Goal: Information Seeking & Learning: Learn about a topic

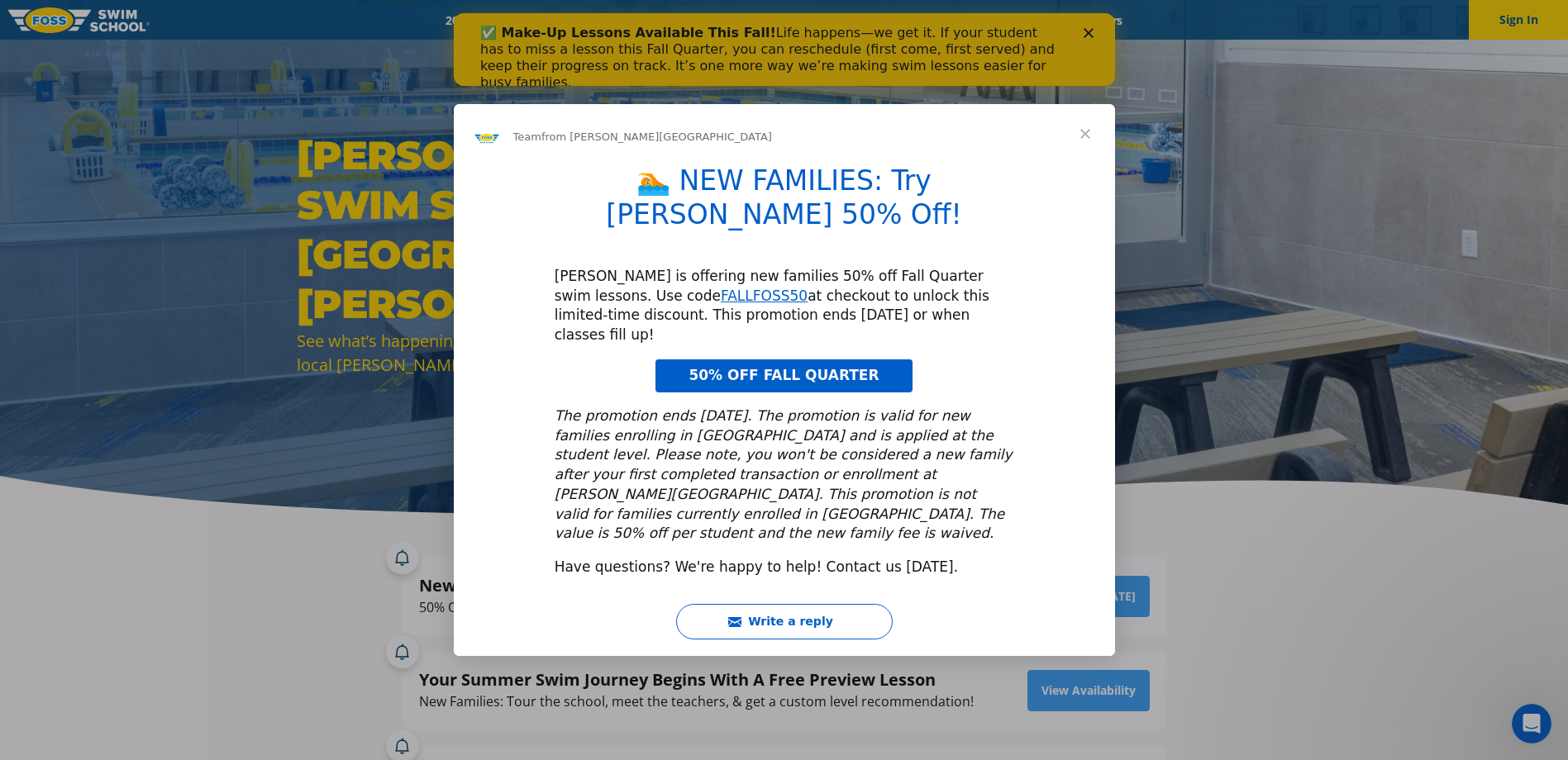
click at [1086, 164] on span "Close" at bounding box center [1085, 134] width 59 height 59
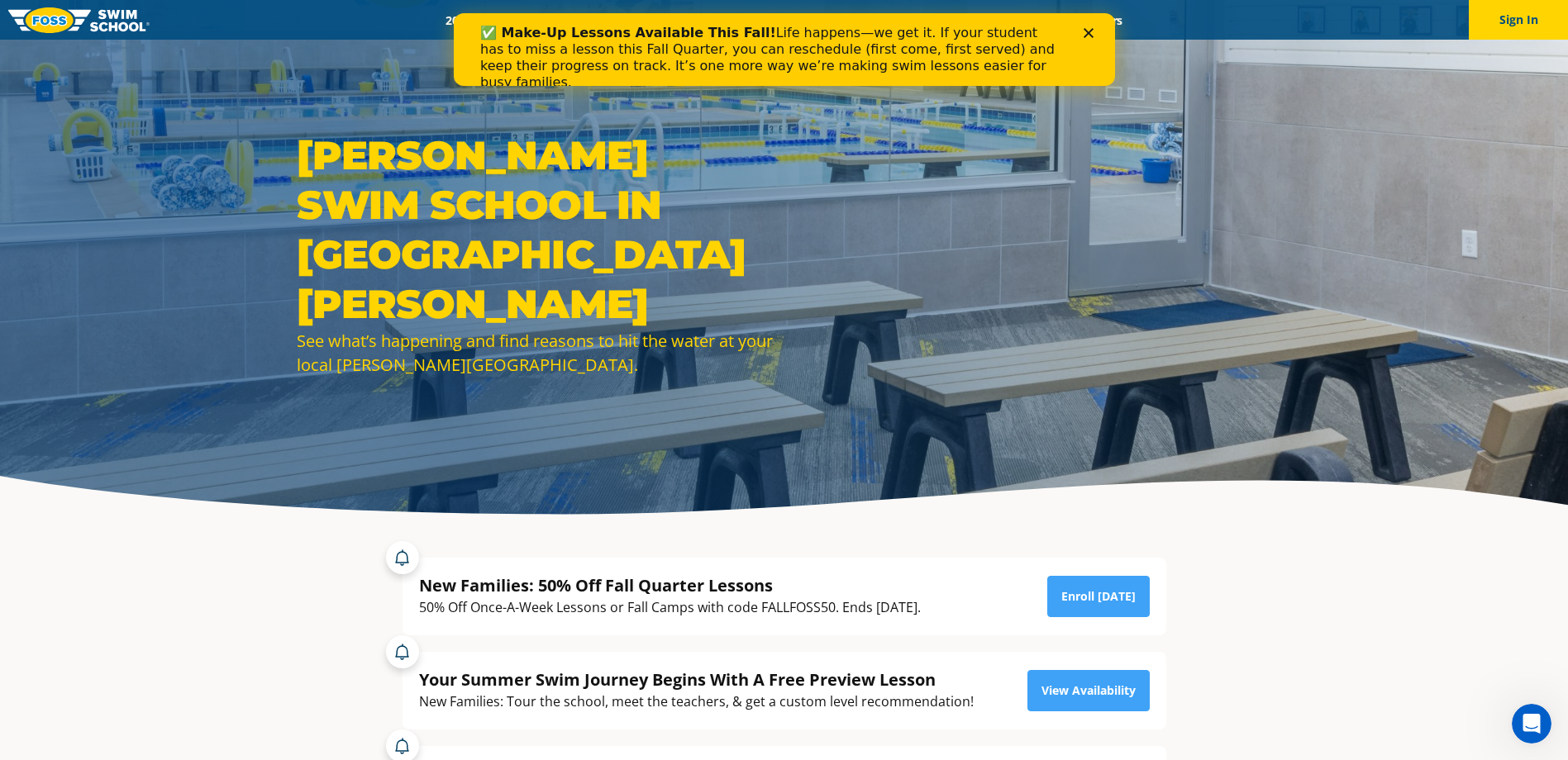
click at [1087, 34] on polygon "Close" at bounding box center [1087, 32] width 10 height 10
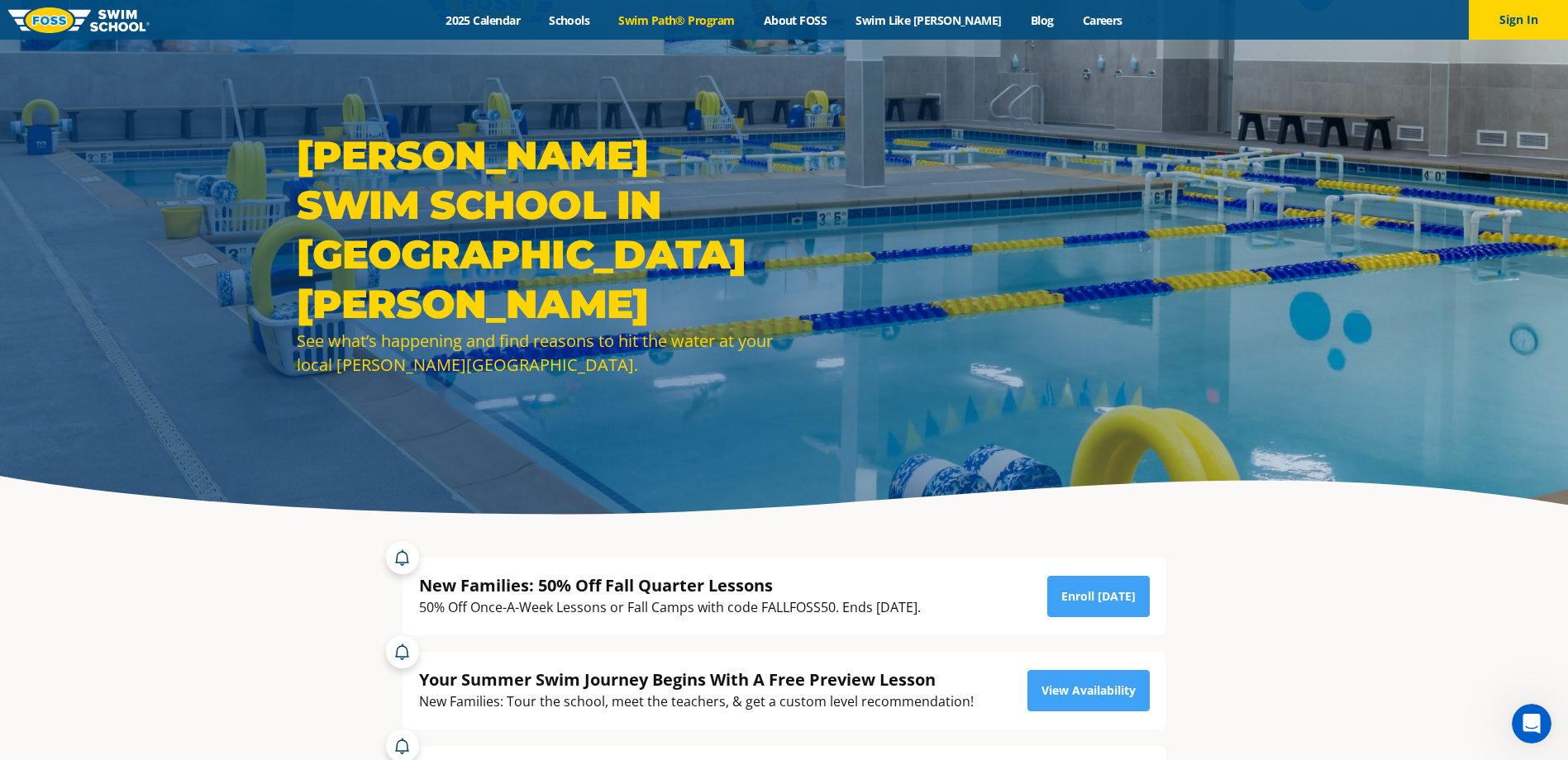
click at [675, 20] on link "Swim Path® Program" at bounding box center [676, 20] width 145 height 15
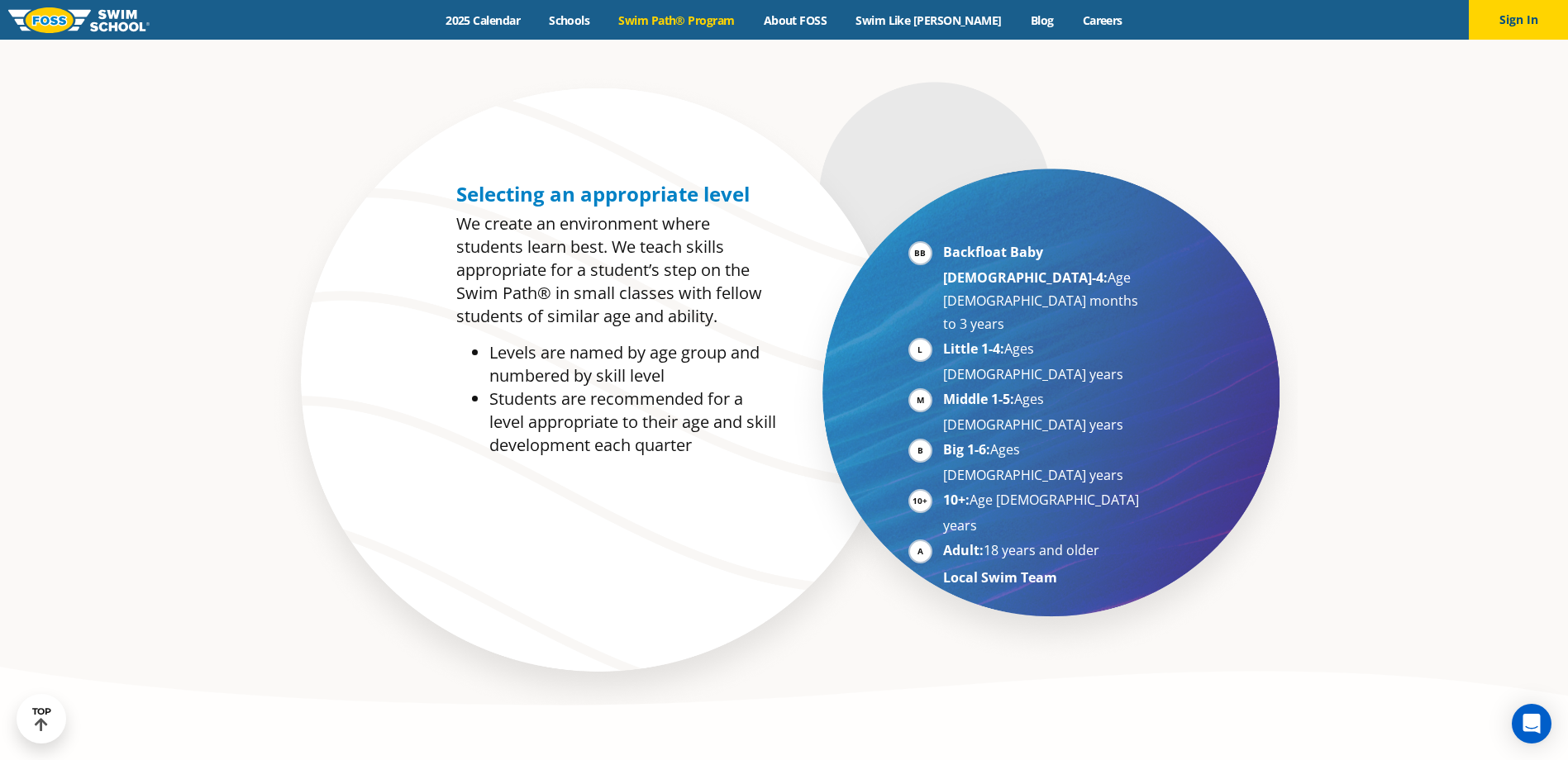
scroll to position [909, 0]
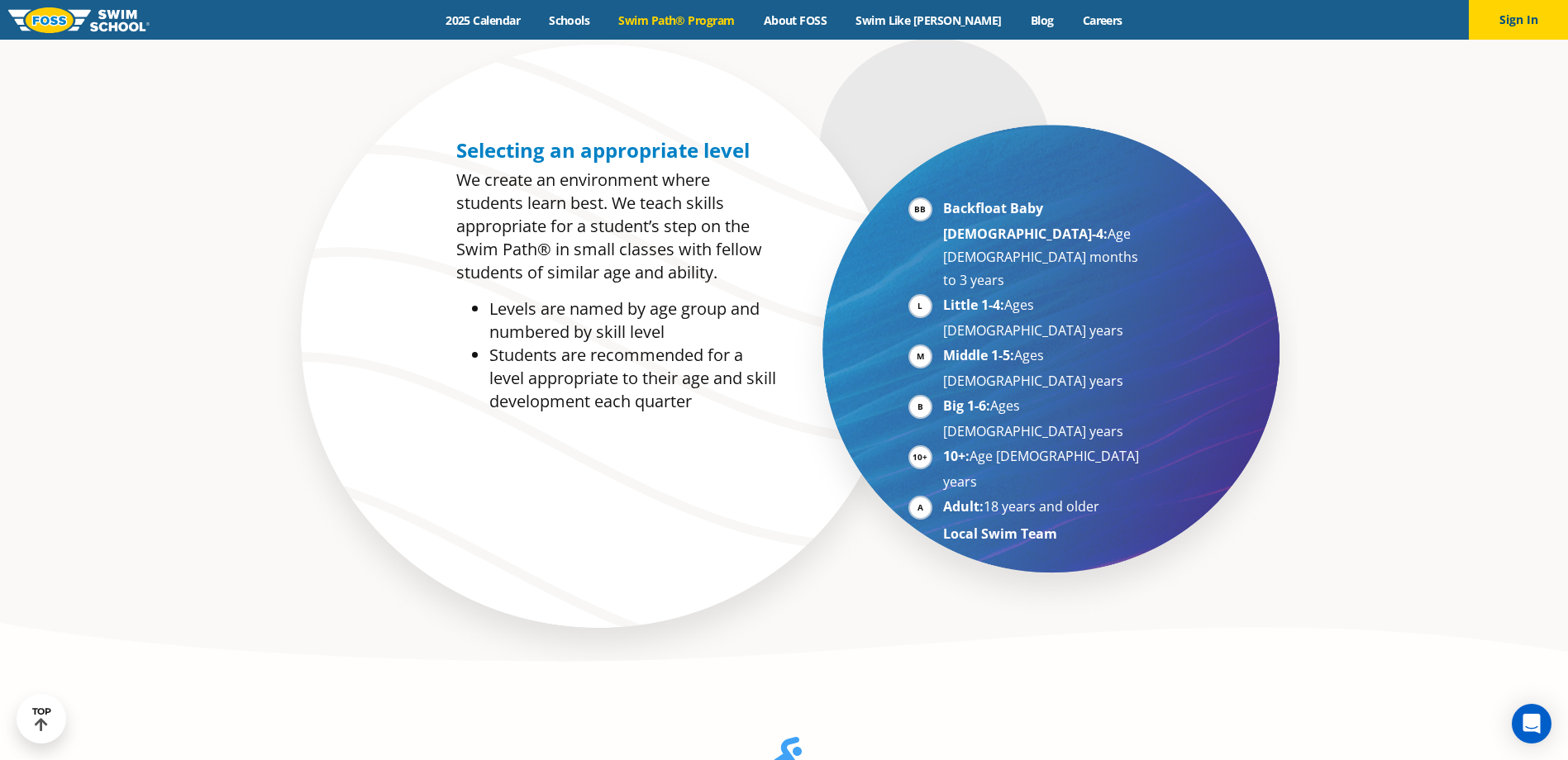
click at [943, 344] on li "Middle 1-5: Ages 5-7 years" at bounding box center [1044, 368] width 203 height 49
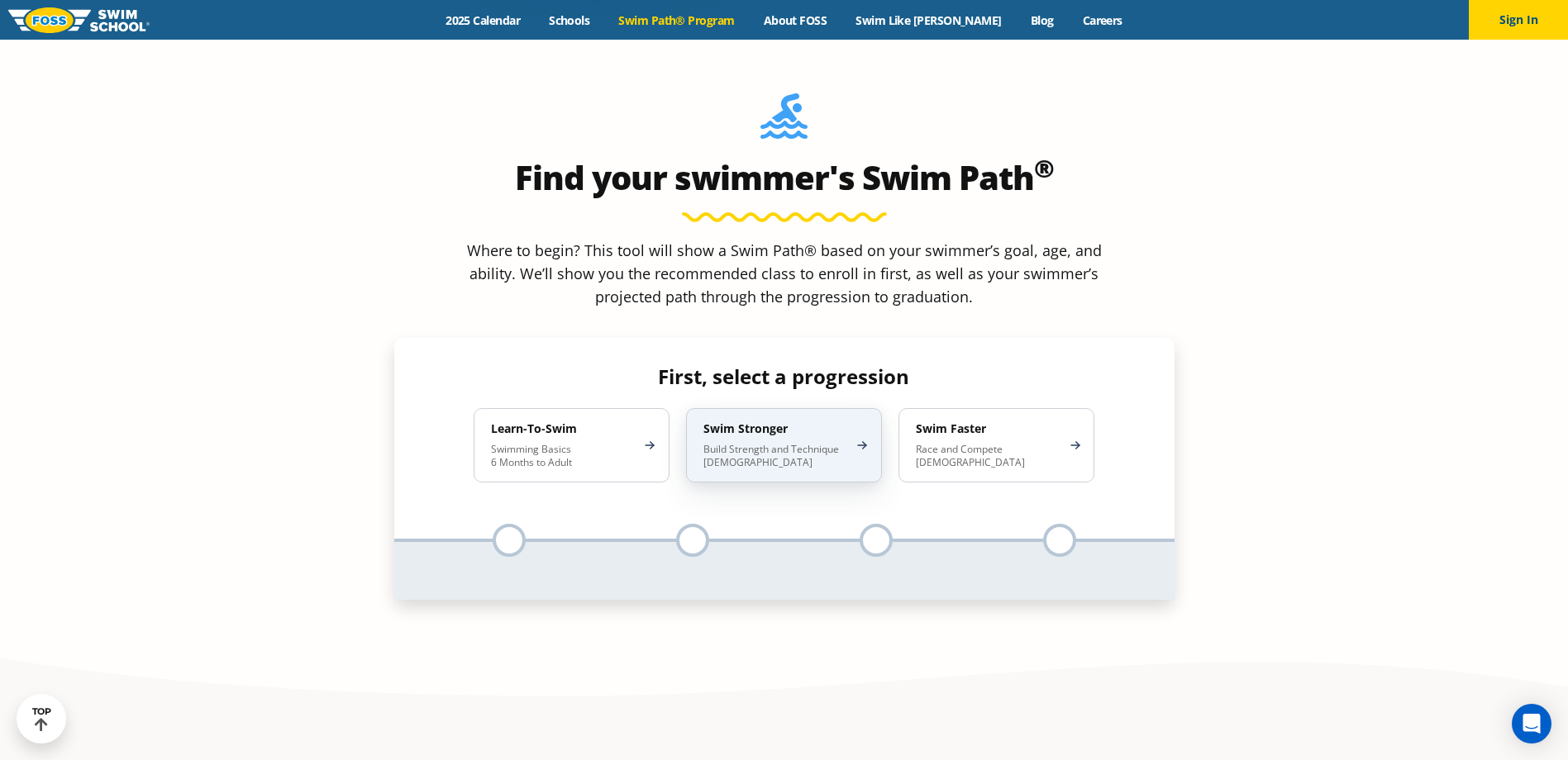
scroll to position [1570, 0]
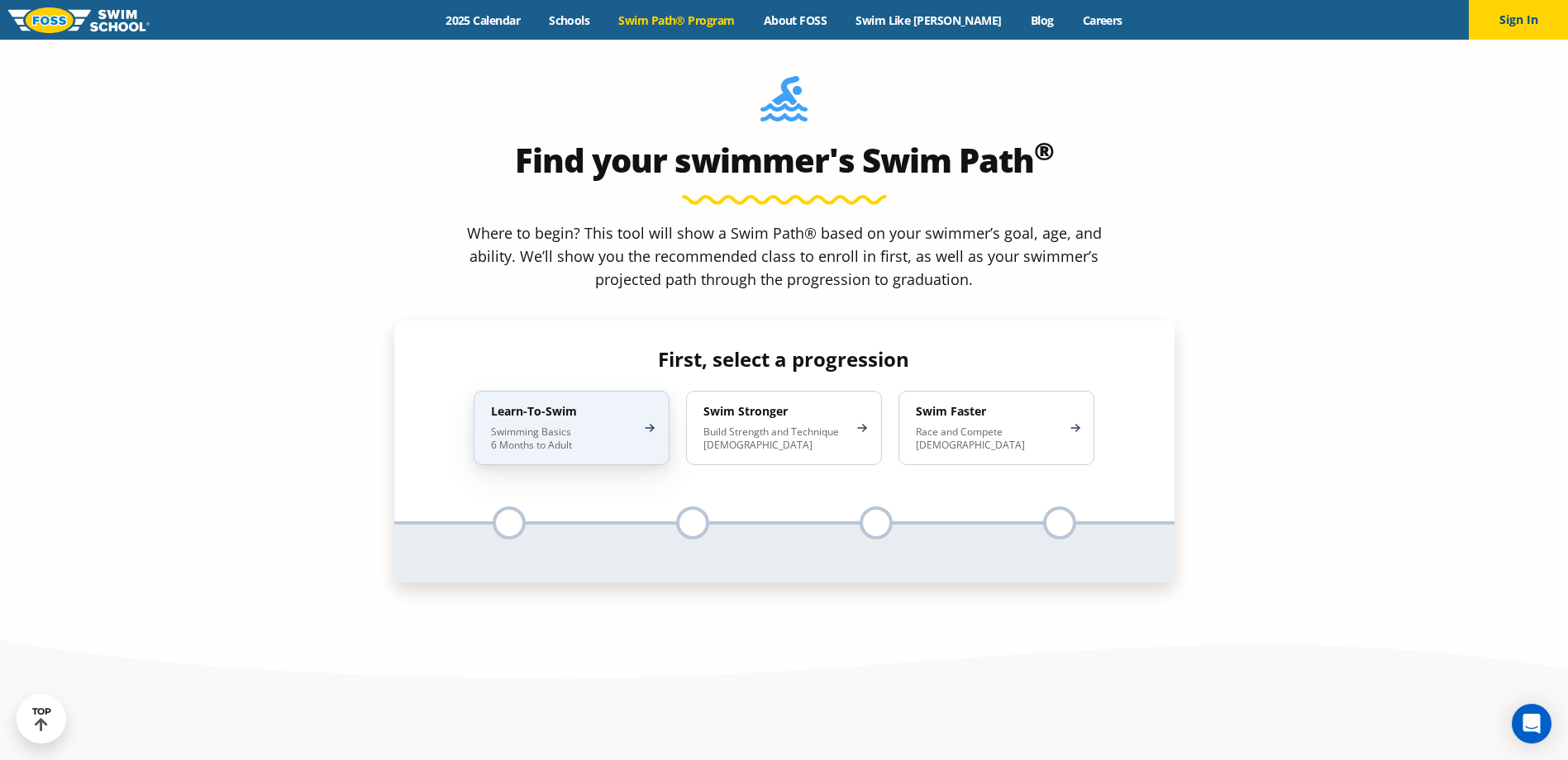
click at [573, 426] on p "Swimming Basics 6 Months to Adult" at bounding box center [563, 439] width 145 height 26
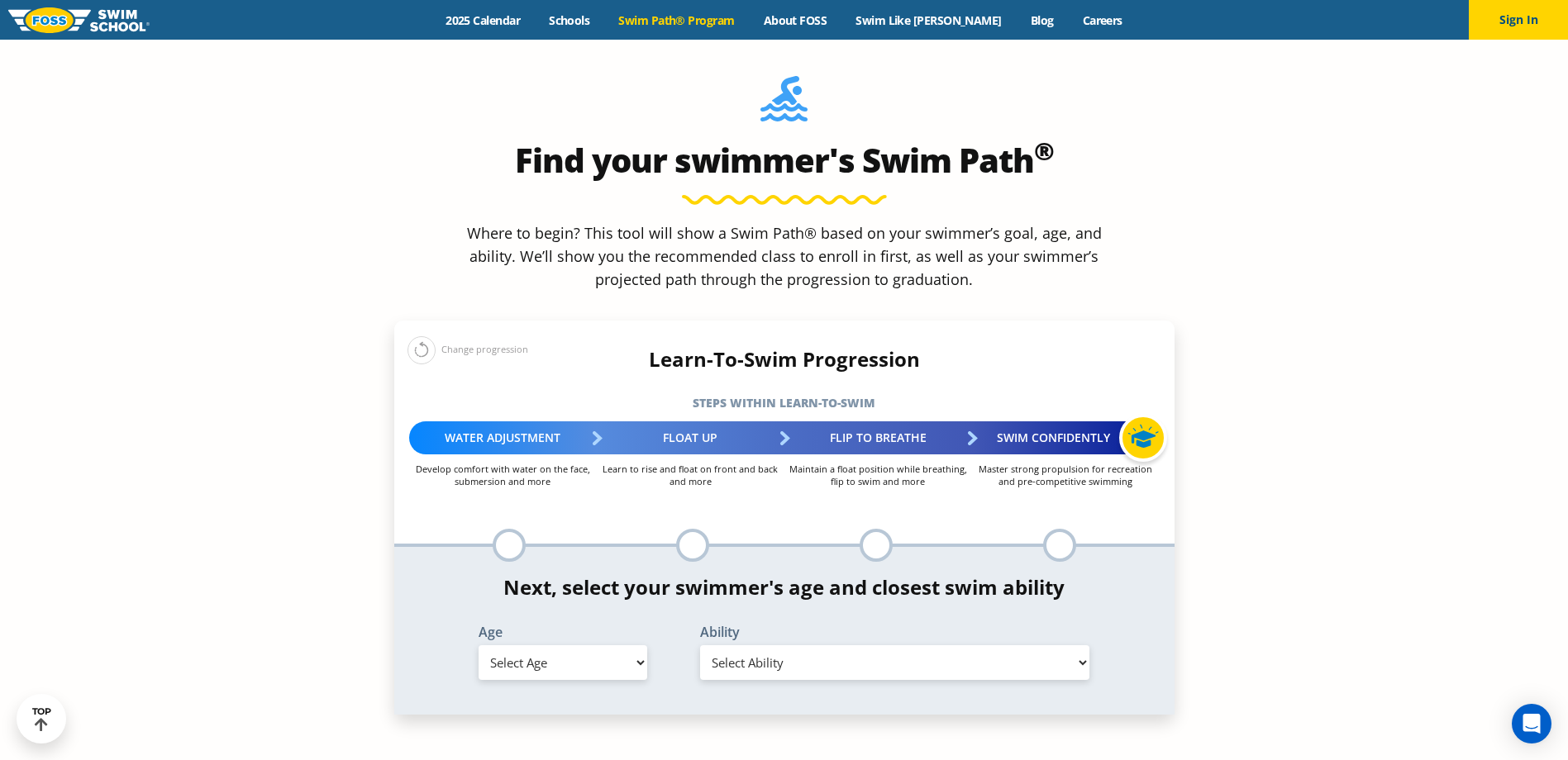
click at [637, 646] on select "Select Age 6 months - 1 year 1 year 2 years 3 years 4 years 5 years 6 years 7 y…" at bounding box center [562, 663] width 168 height 35
select select "6-years"
click at [478, 646] on select "Select Age 6 months - 1 year 1 year 2 years 3 years 4 years 5 years 6 years 7 y…" at bounding box center [562, 663] width 168 height 35
click at [755, 646] on select "Select Ability First in-water experience When in the water, reliant on a life j…" at bounding box center [894, 663] width 390 height 35
select select "6-years-unsureor-my-swimmer-does-not-fit-within-any-of-these"
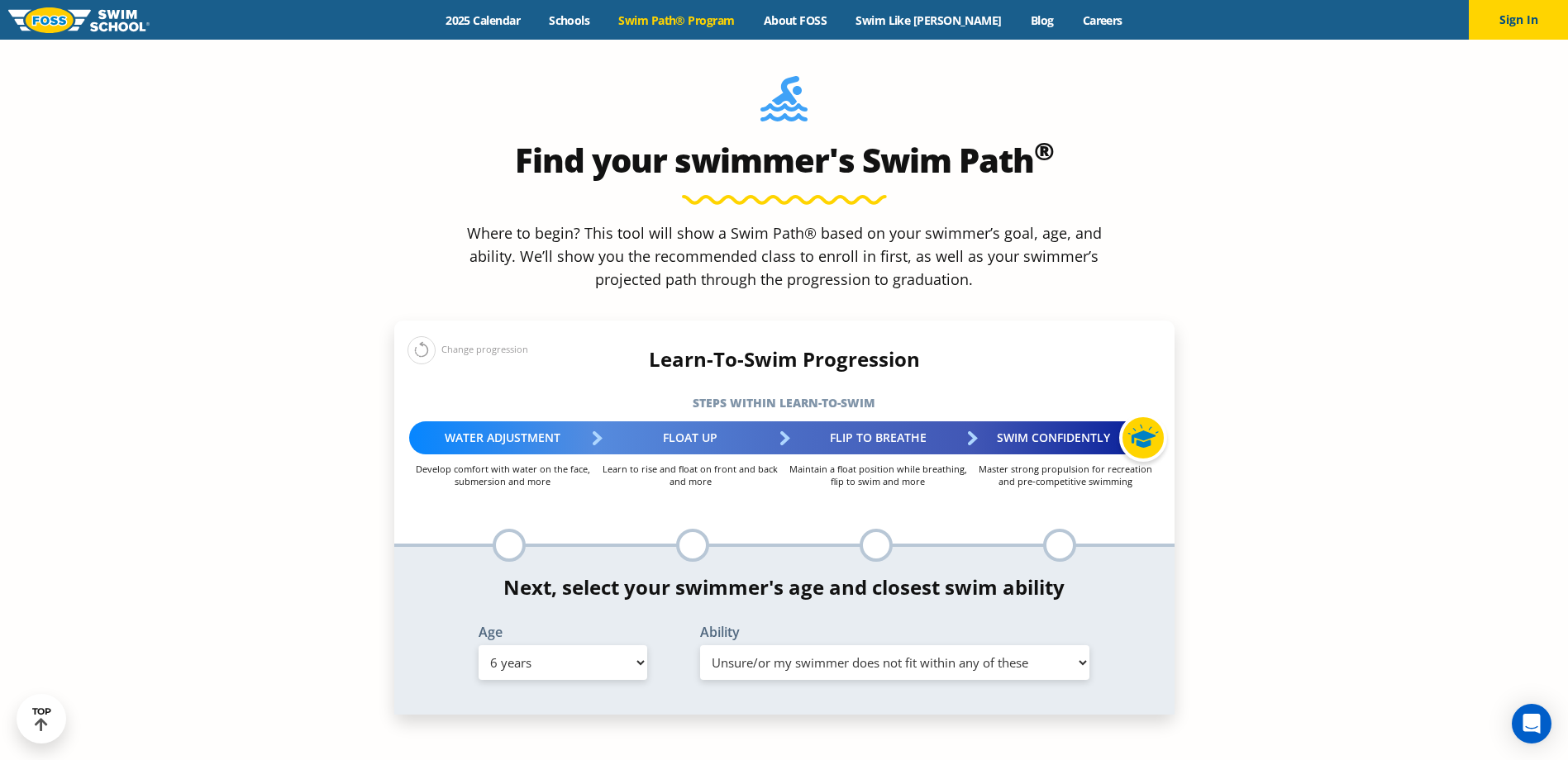
click at [700, 646] on select "Select Ability First in-water experience When in the water, reliant on a life j…" at bounding box center [894, 663] width 390 height 35
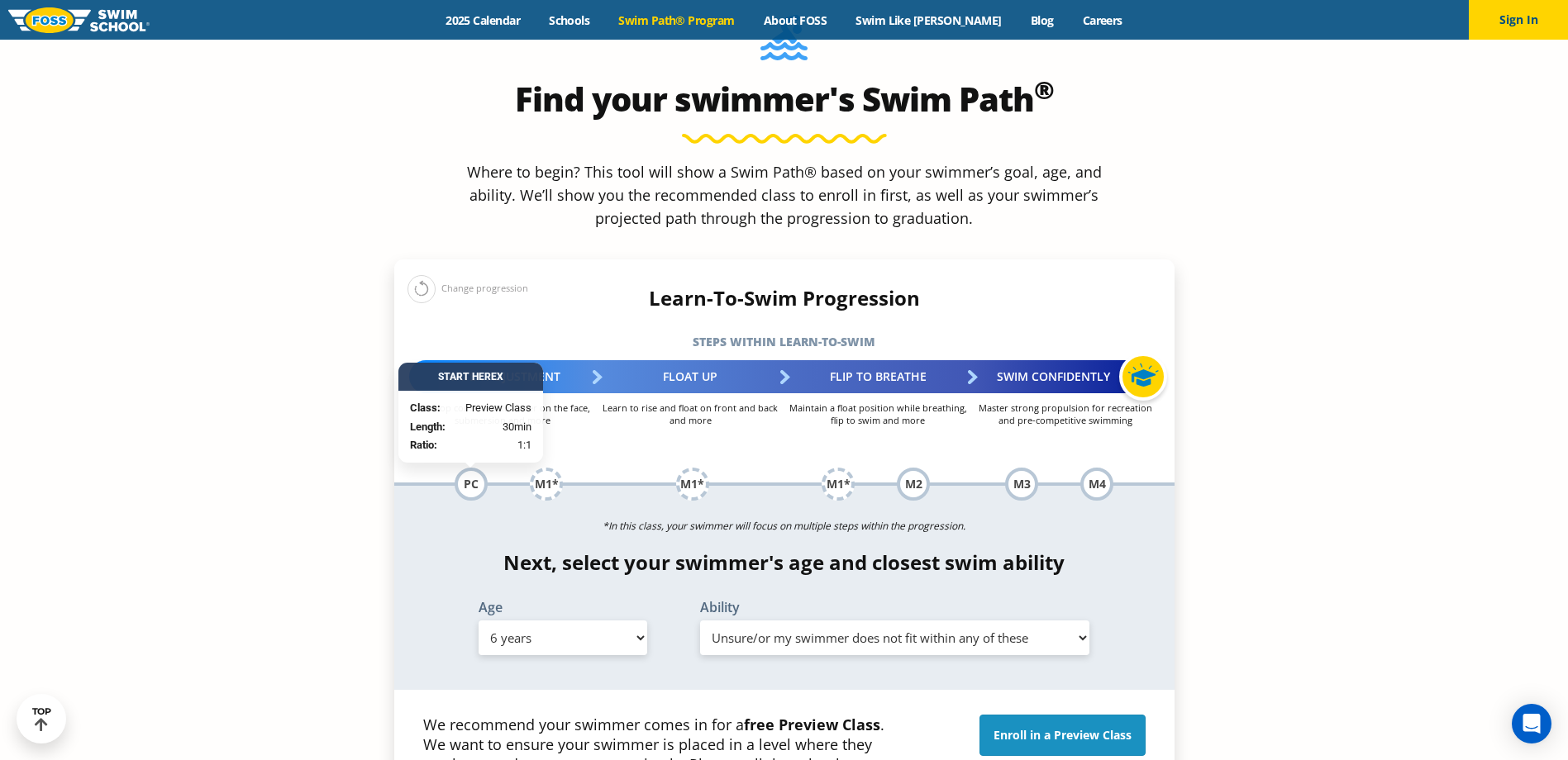
scroll to position [1735, 0]
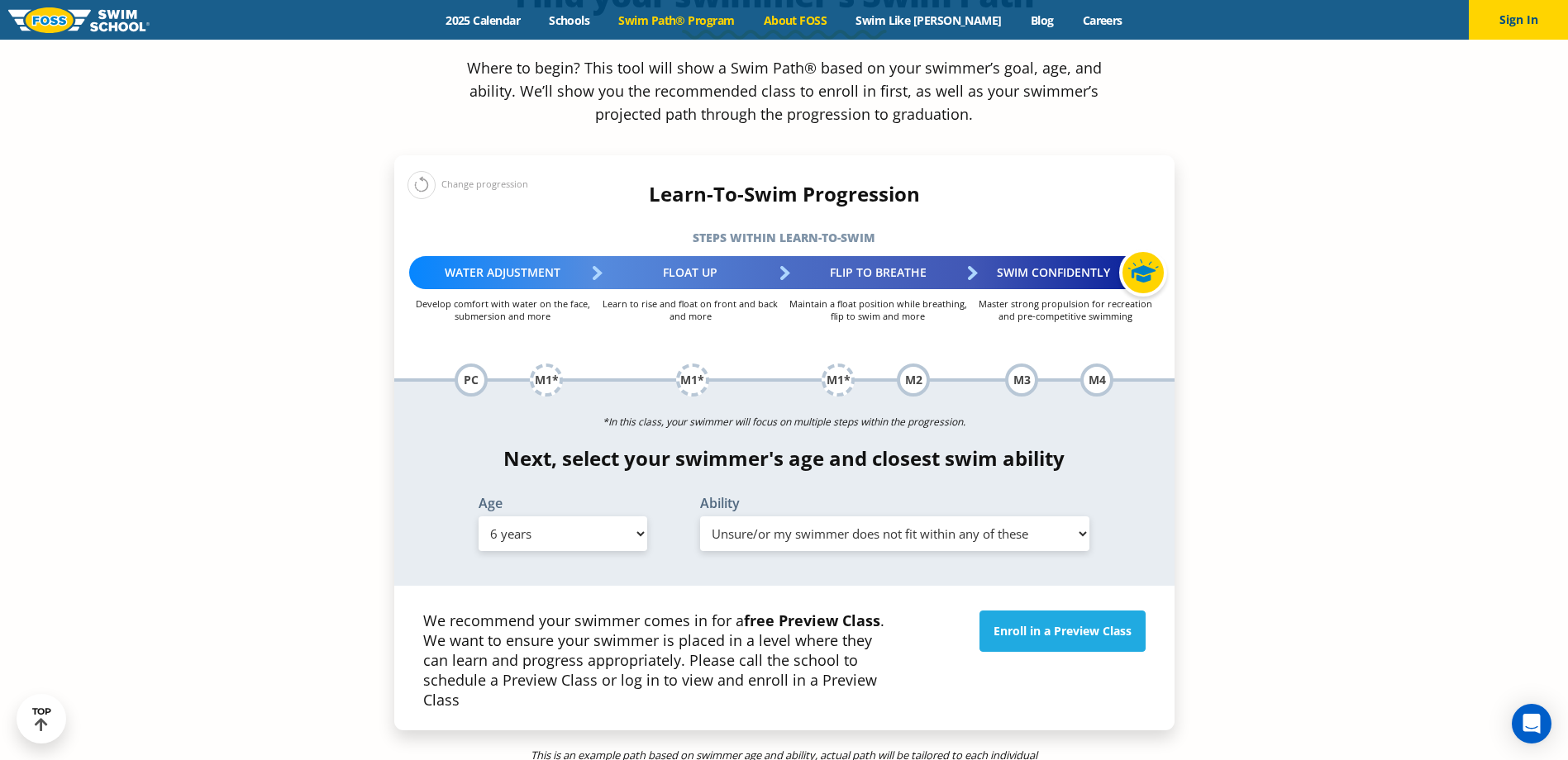
click at [824, 23] on link "About FOSS" at bounding box center [794, 20] width 93 height 15
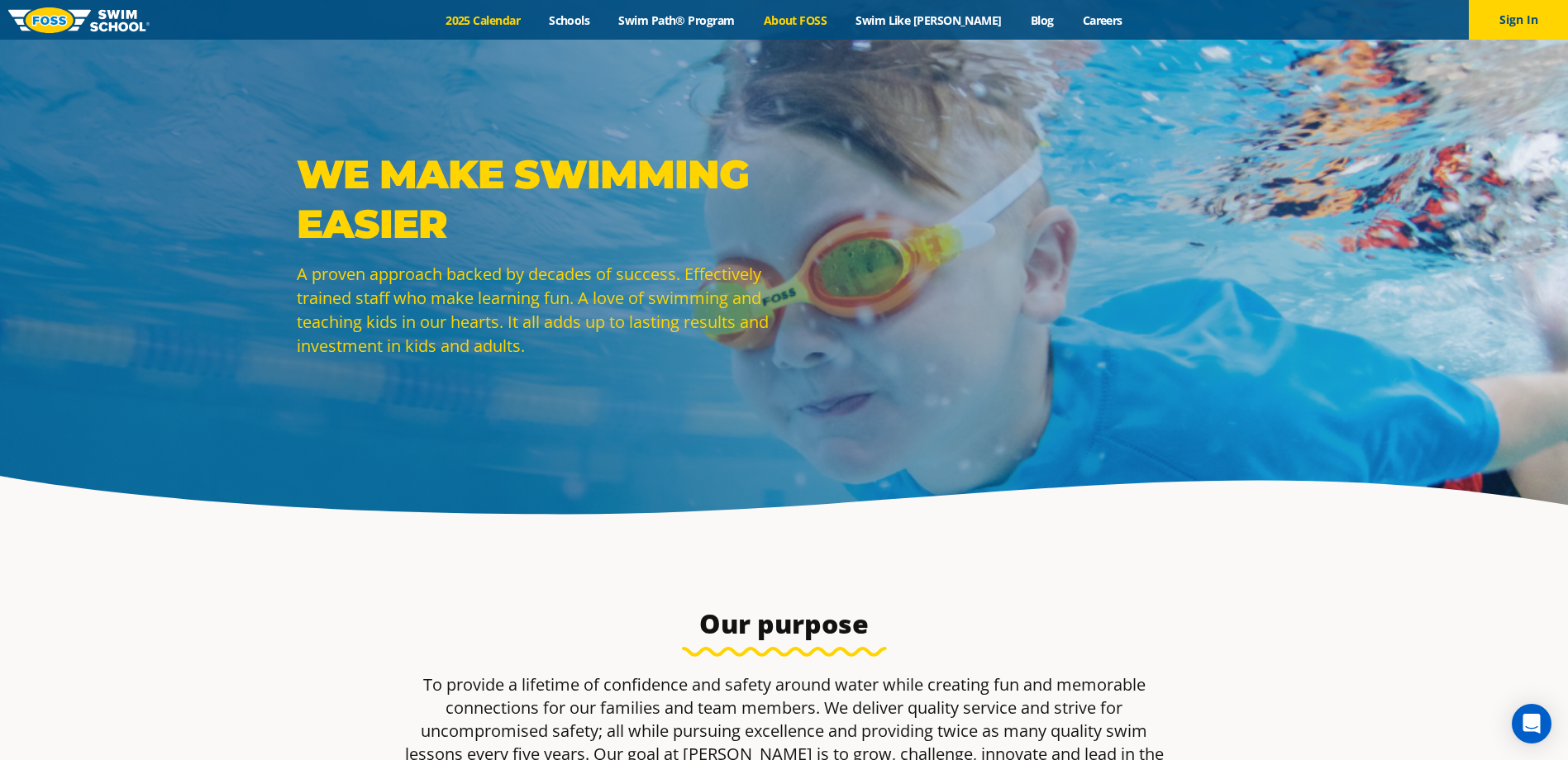
click at [532, 23] on link "2025 Calendar" at bounding box center [483, 20] width 104 height 15
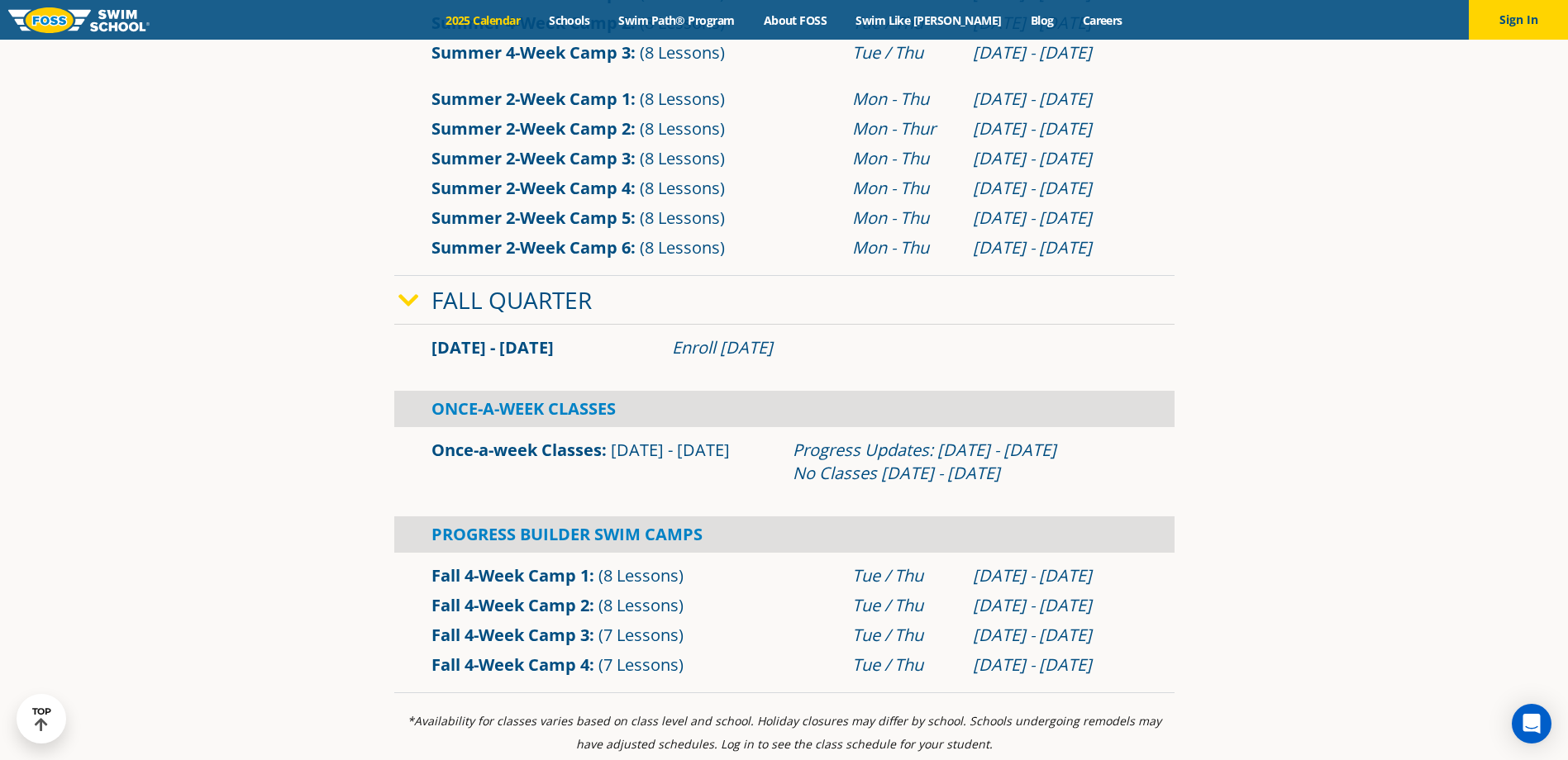
scroll to position [991, 0]
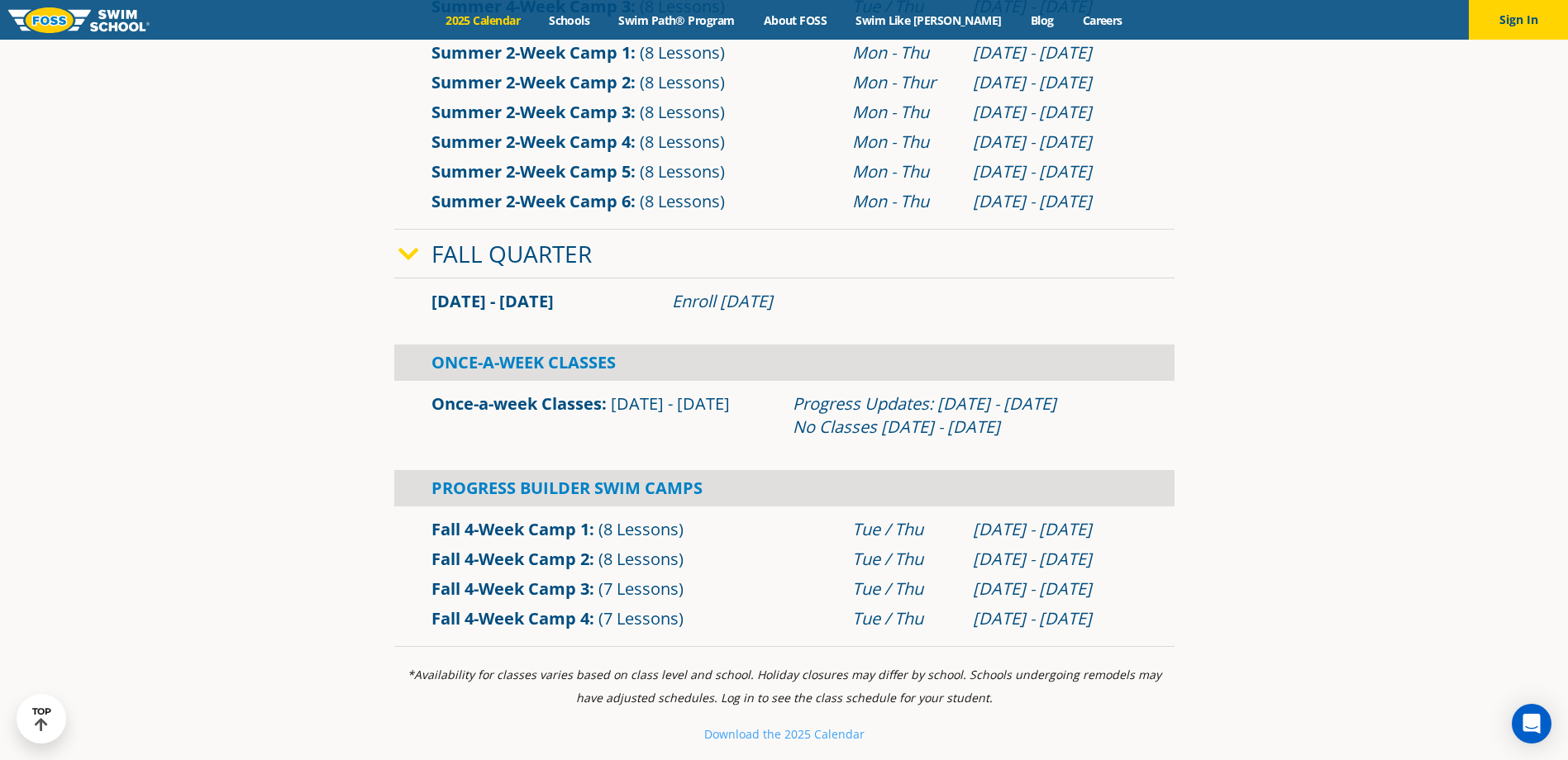
click at [539, 405] on link "Once-a-week Classes" at bounding box center [516, 403] width 170 height 23
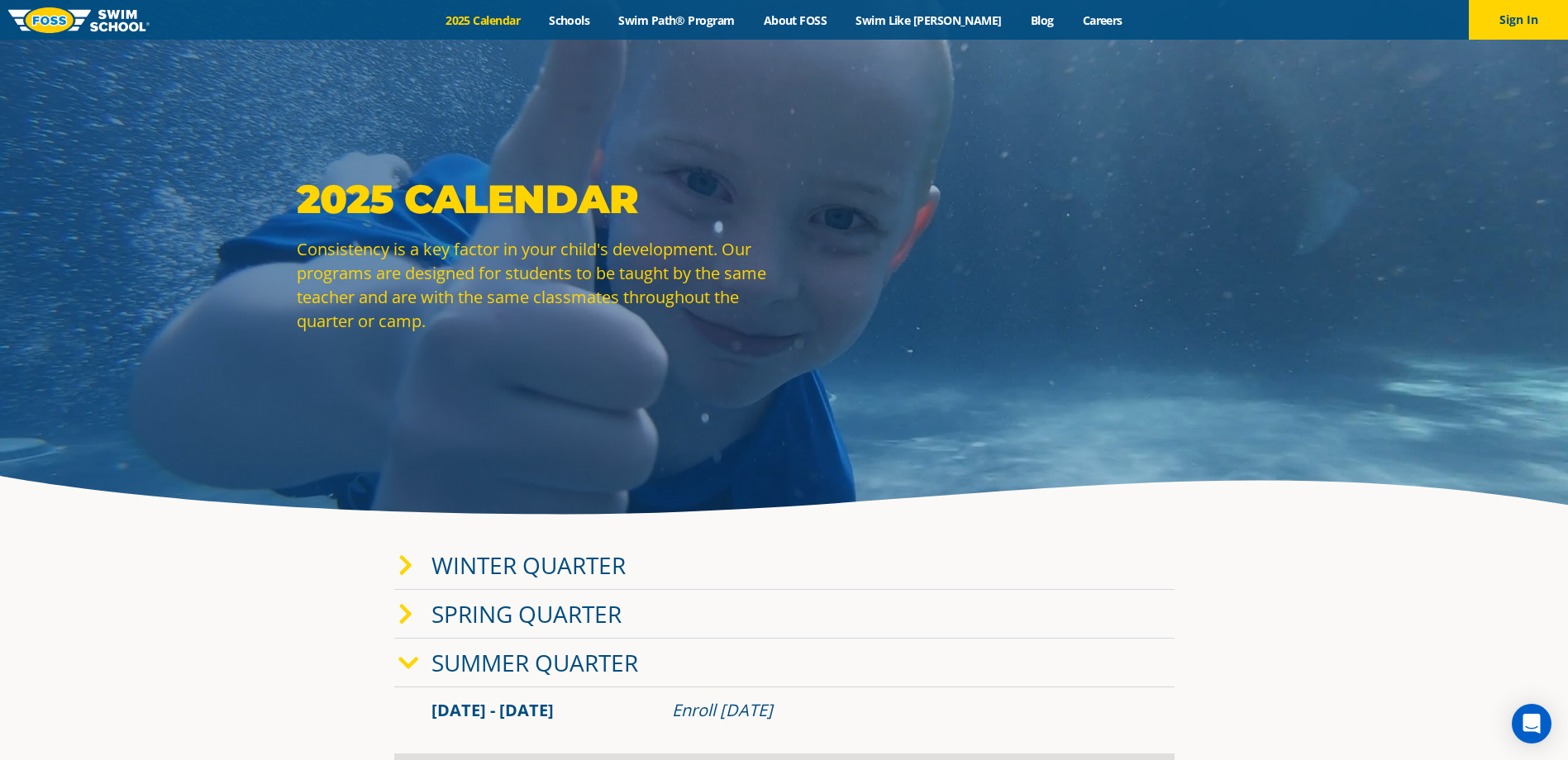
click at [139, 16] on img at bounding box center [78, 20] width 141 height 25
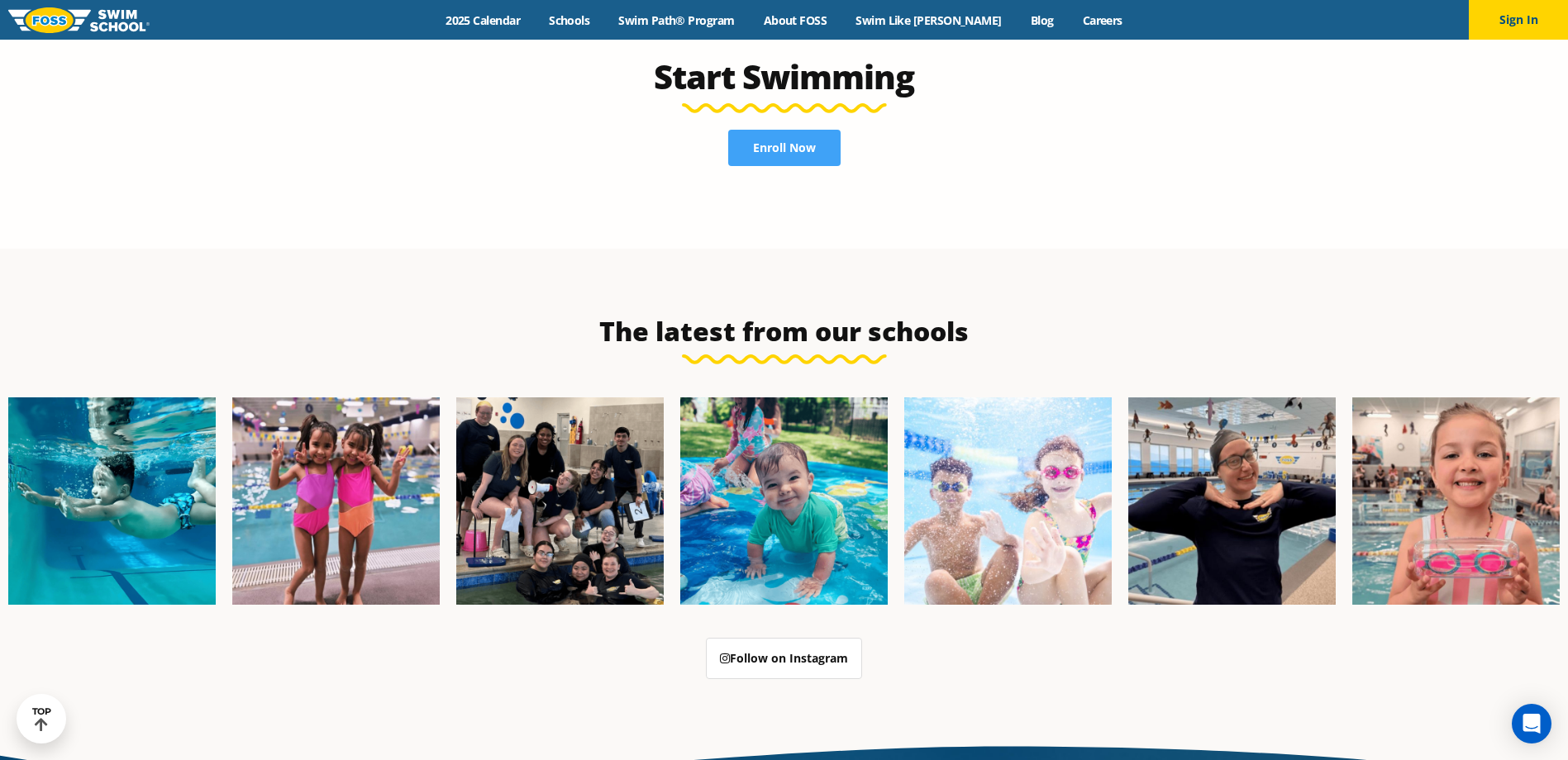
scroll to position [3801, 0]
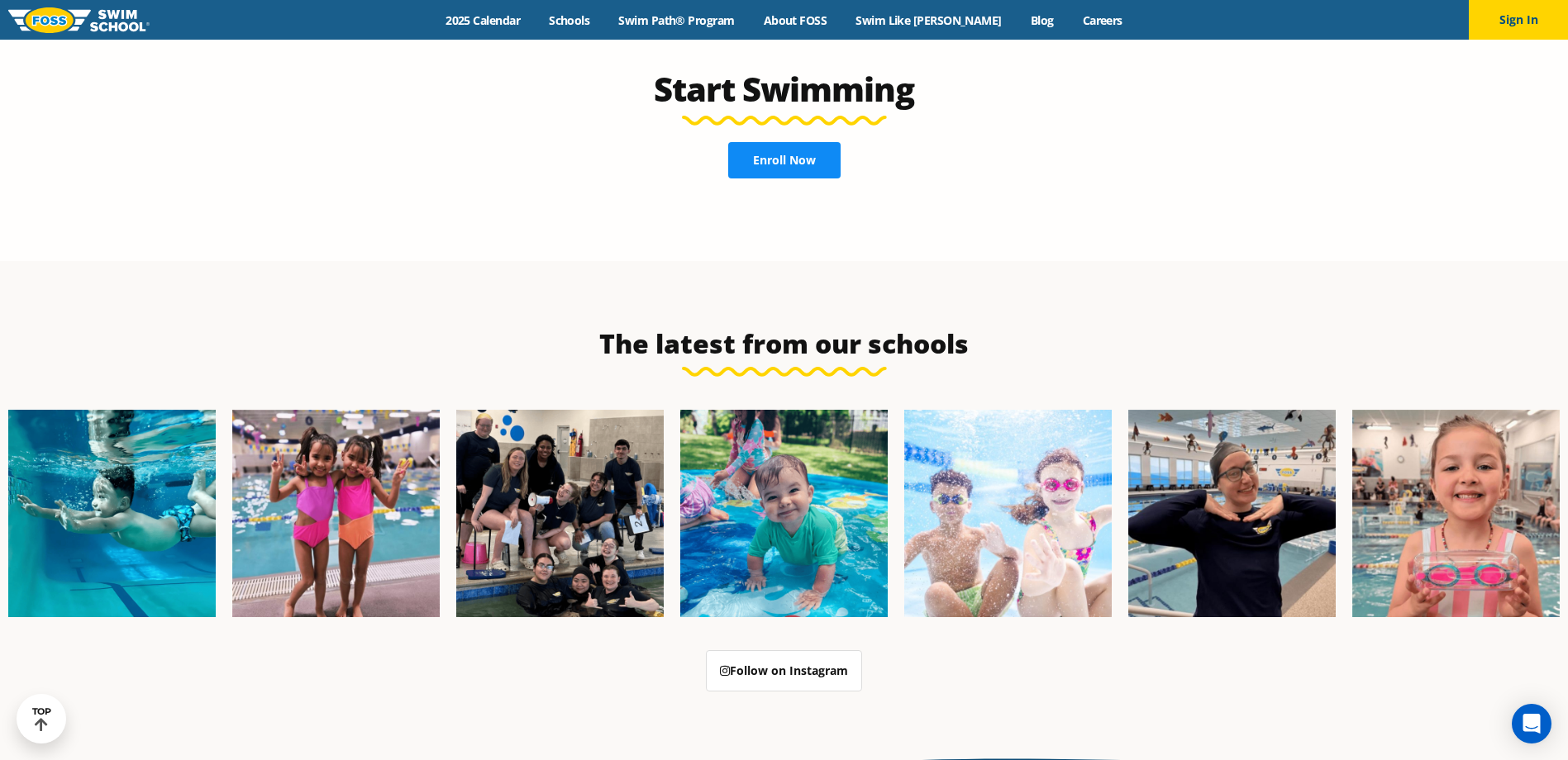
click at [797, 155] on span "Enroll Now" at bounding box center [784, 160] width 63 height 12
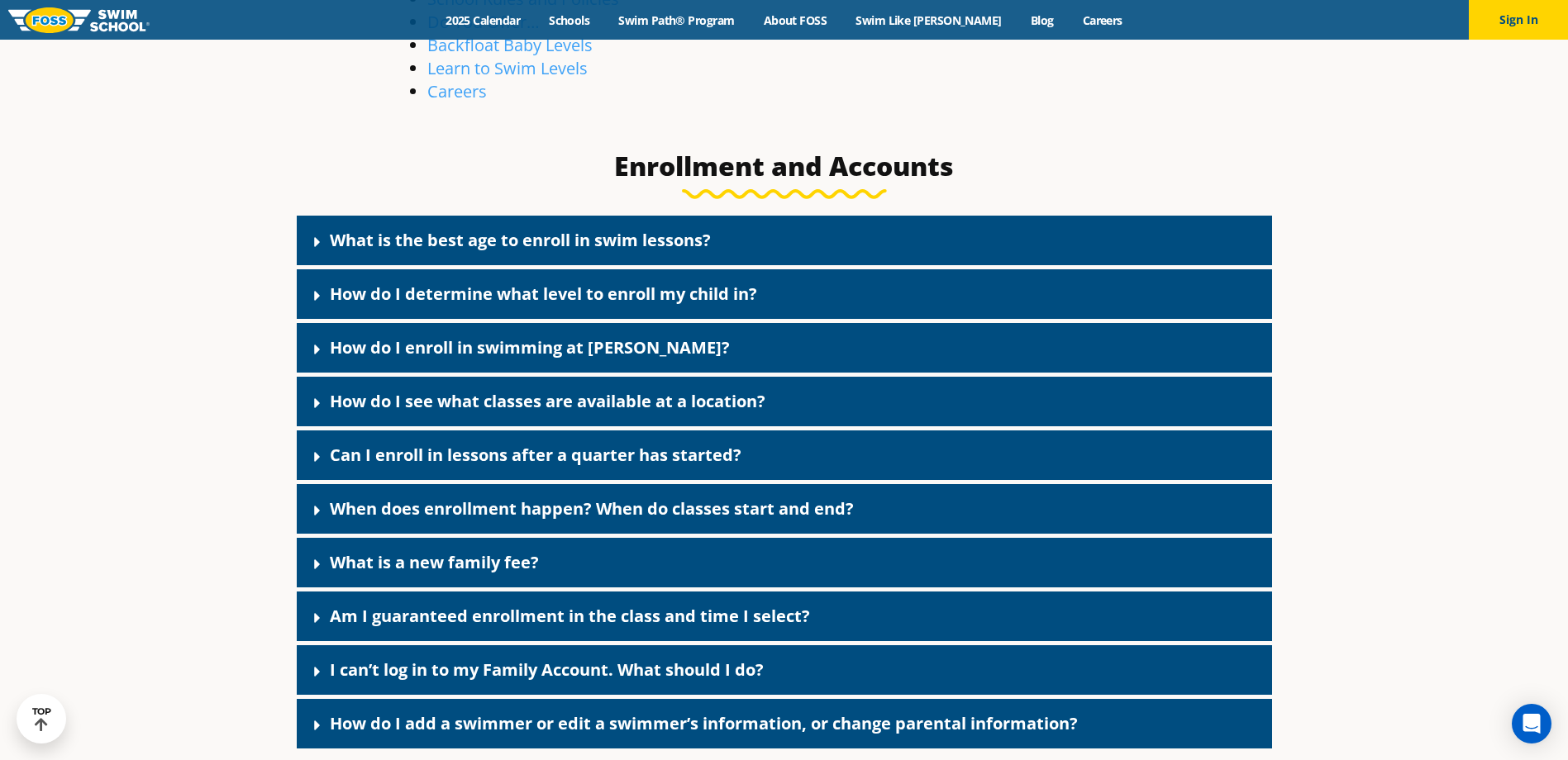
scroll to position [661, 0]
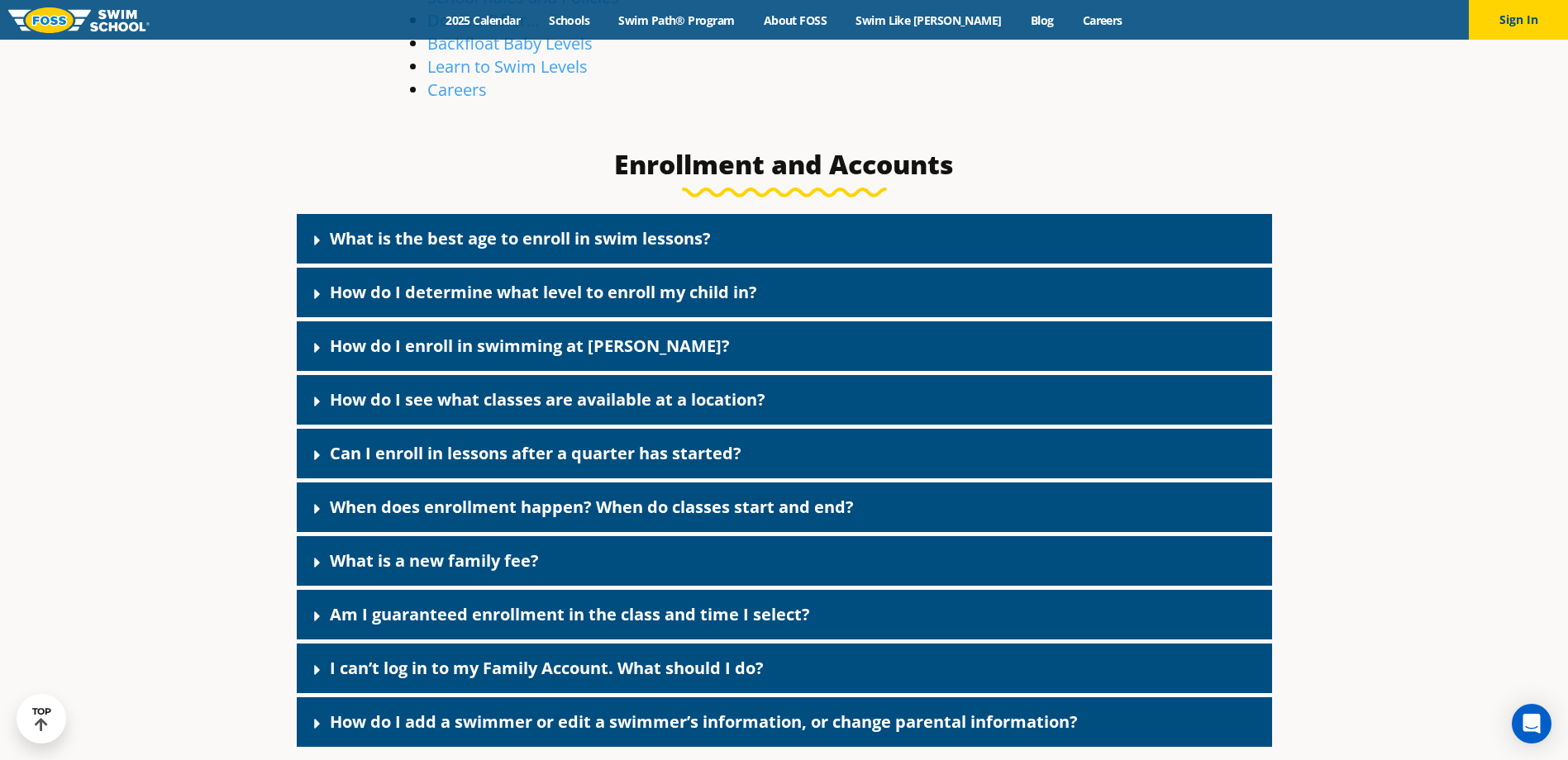
click at [605, 410] on link "How do I see what classes are available at a location?" at bounding box center [548, 399] width 436 height 23
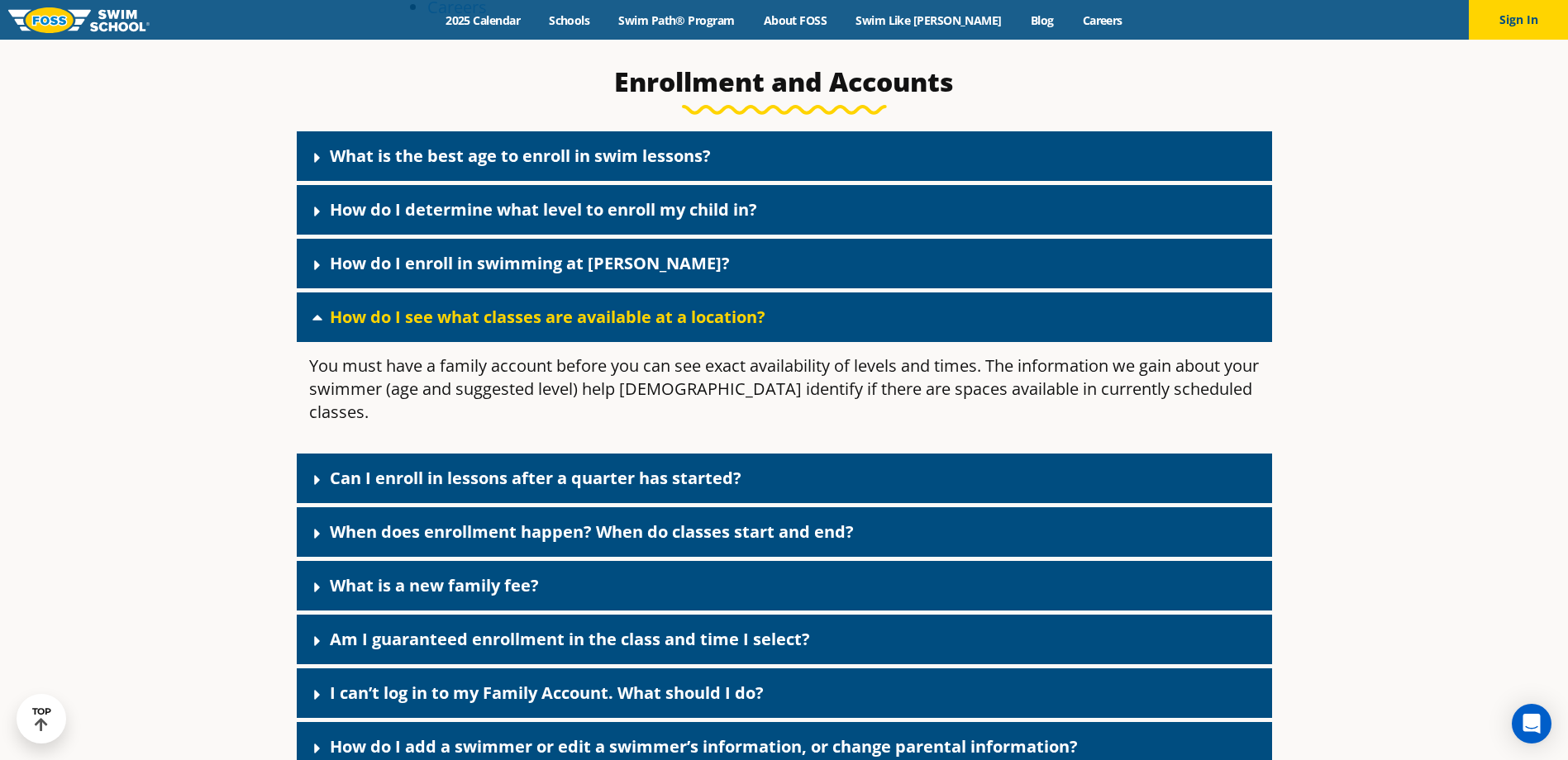
scroll to position [827, 0]
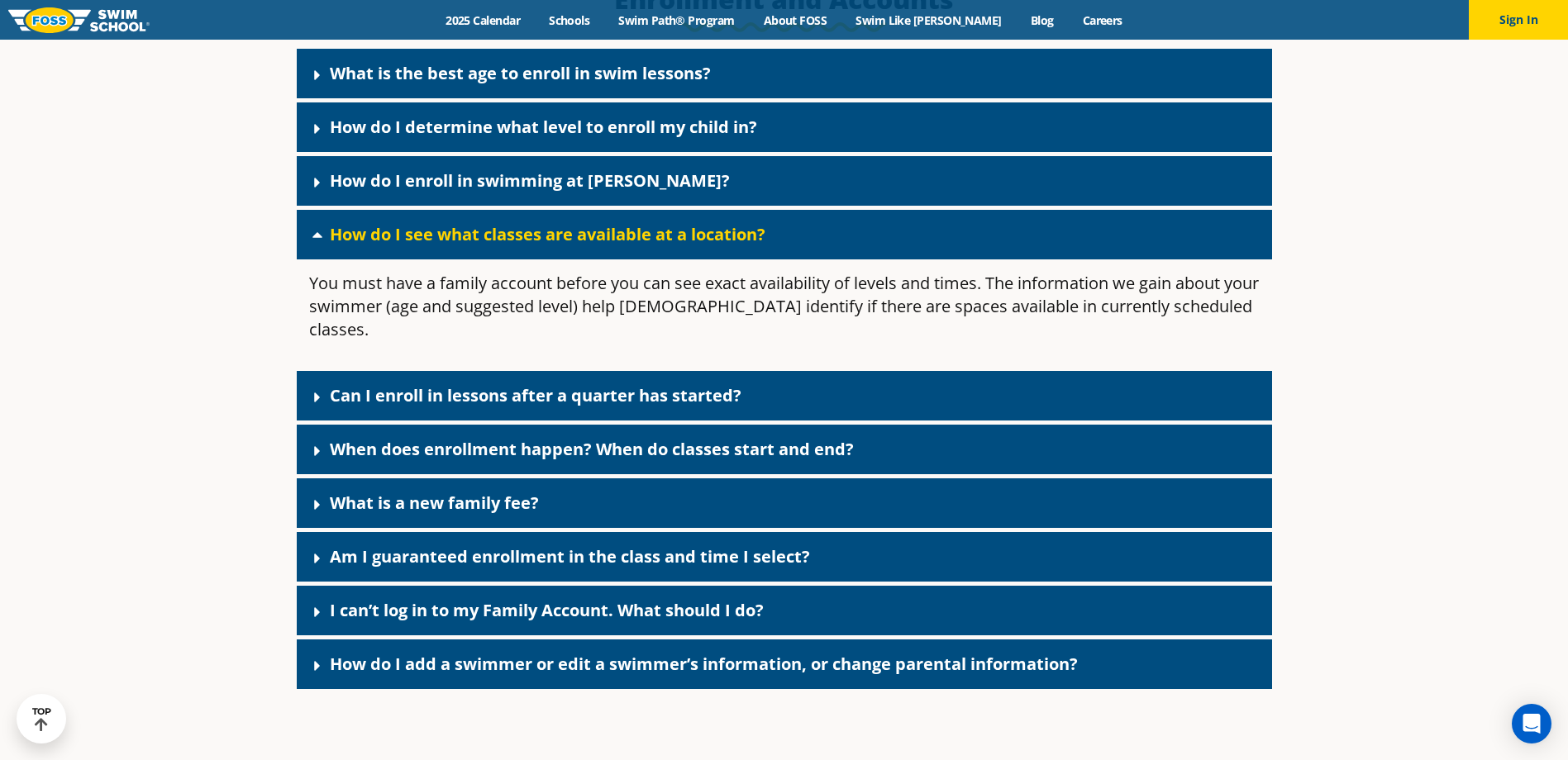
click at [580, 478] on div "What is a new family fee?" at bounding box center [784, 502] width 975 height 50
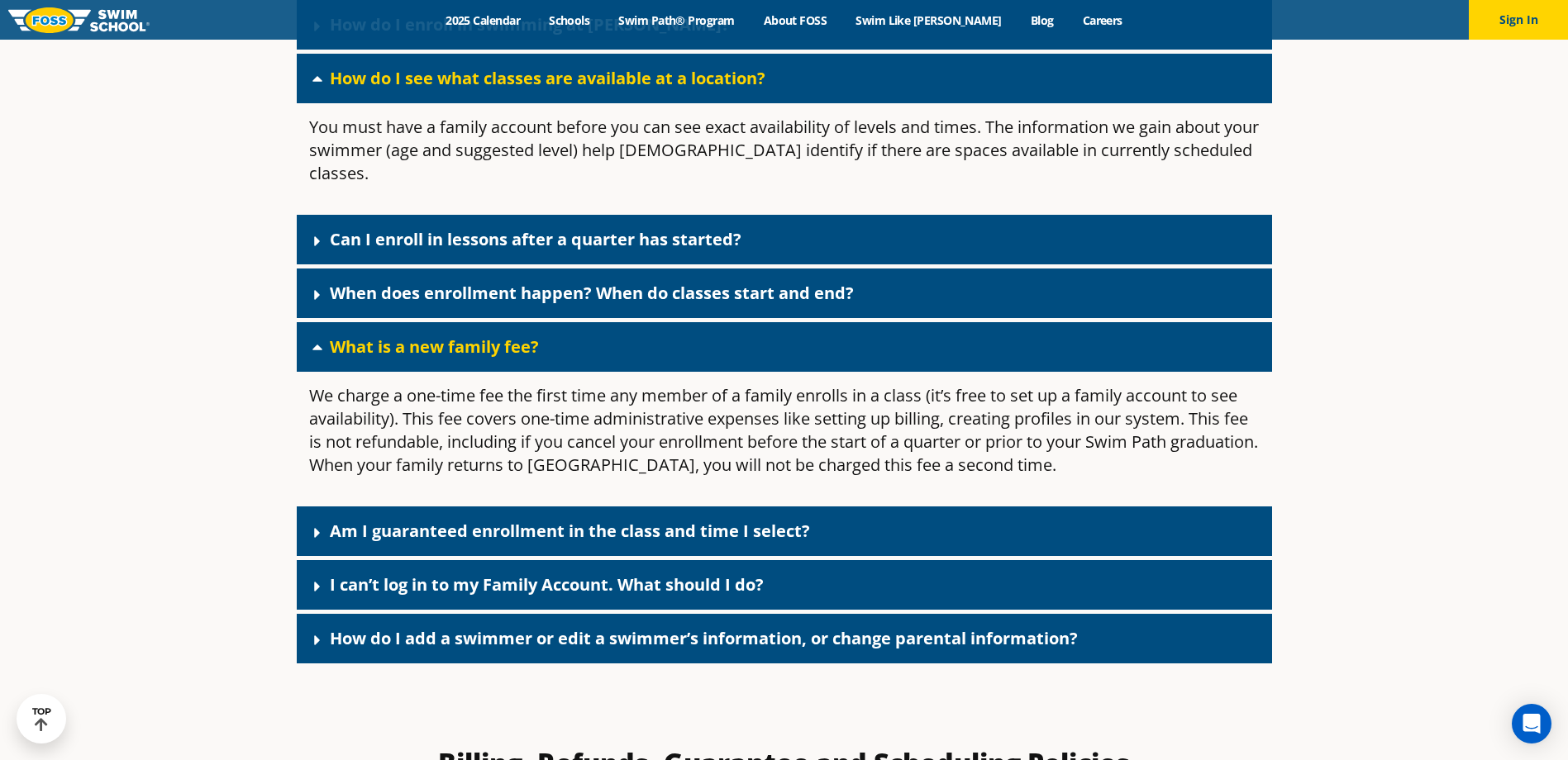
scroll to position [991, 0]
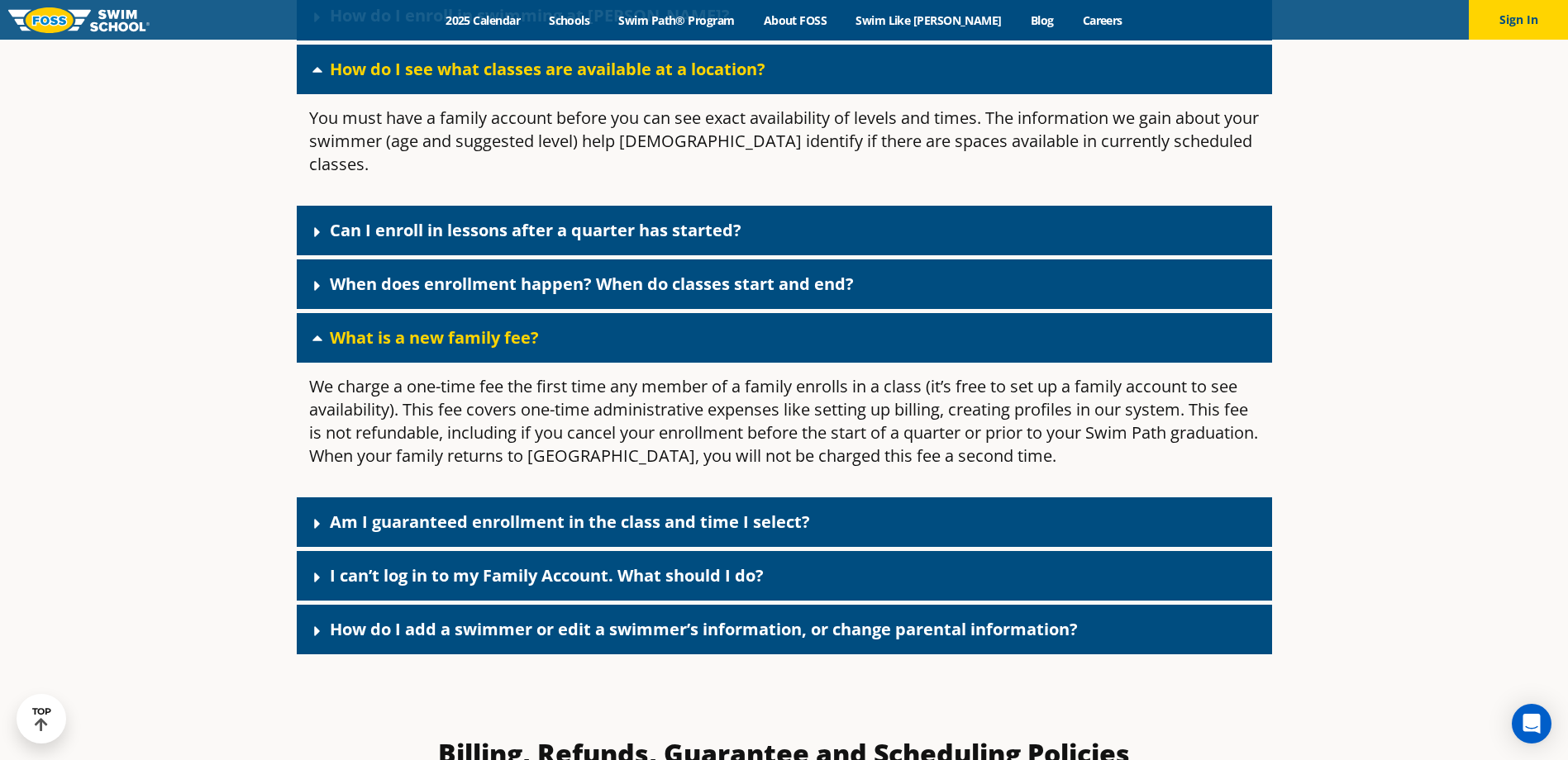
click at [585, 273] on link "When does enrollment happen? When do classes start and end?" at bounding box center [592, 284] width 524 height 23
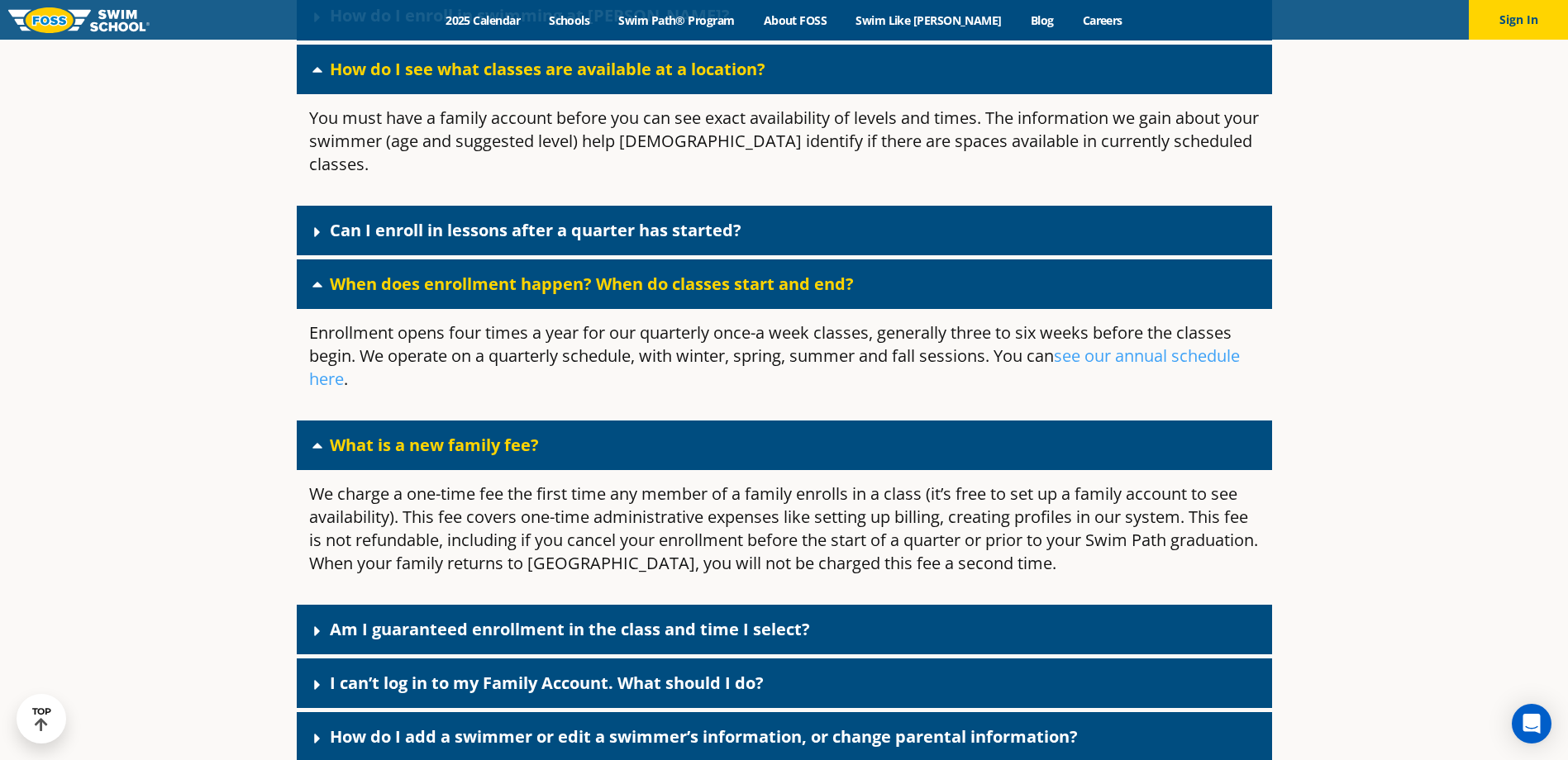
click at [666, 219] on link "Can I enroll in lessons after a quarter has started?" at bounding box center [535, 230] width 412 height 23
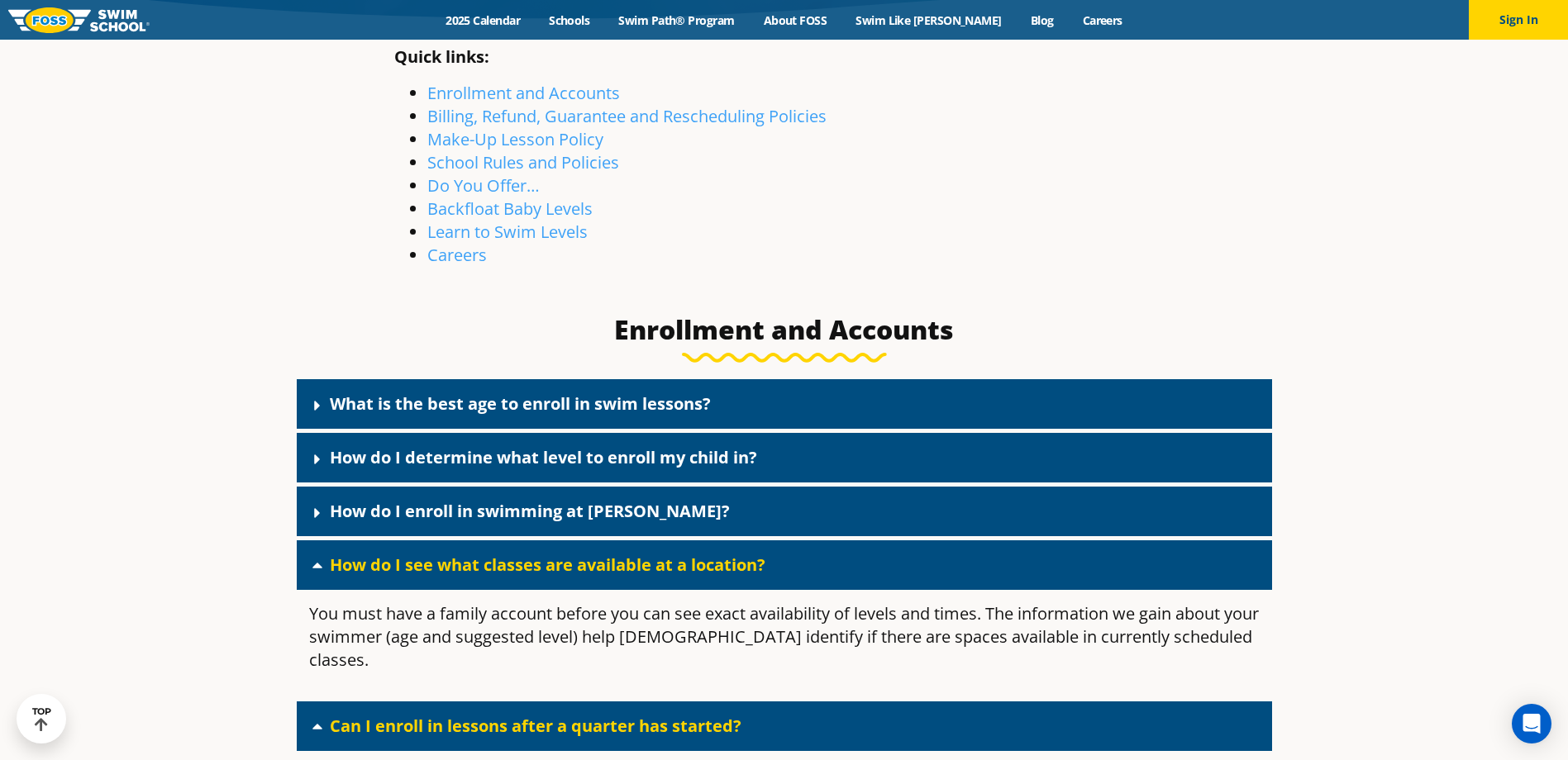
scroll to position [413, 0]
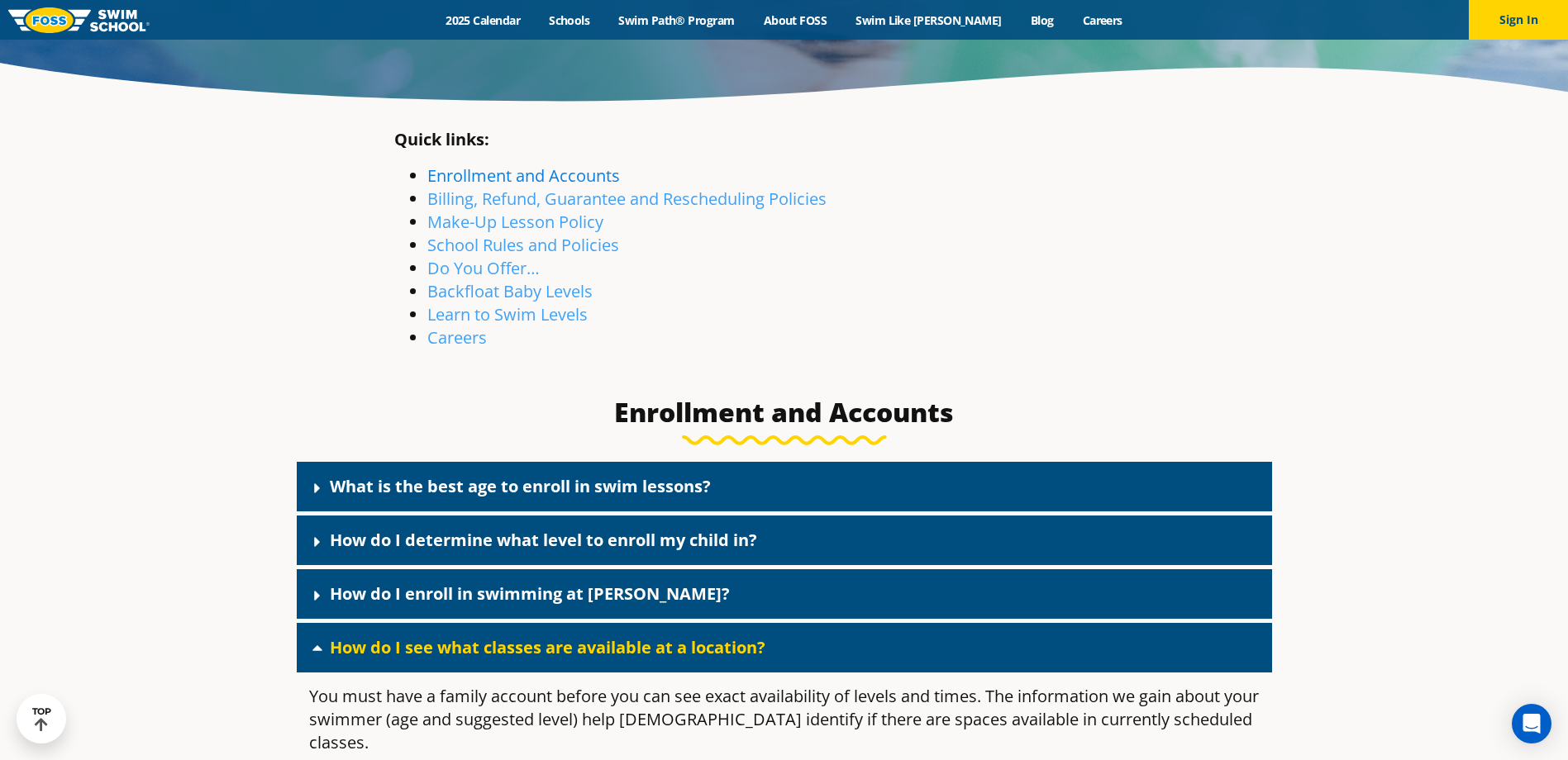
click at [588, 166] on link "Enrollment and Accounts" at bounding box center [523, 176] width 193 height 23
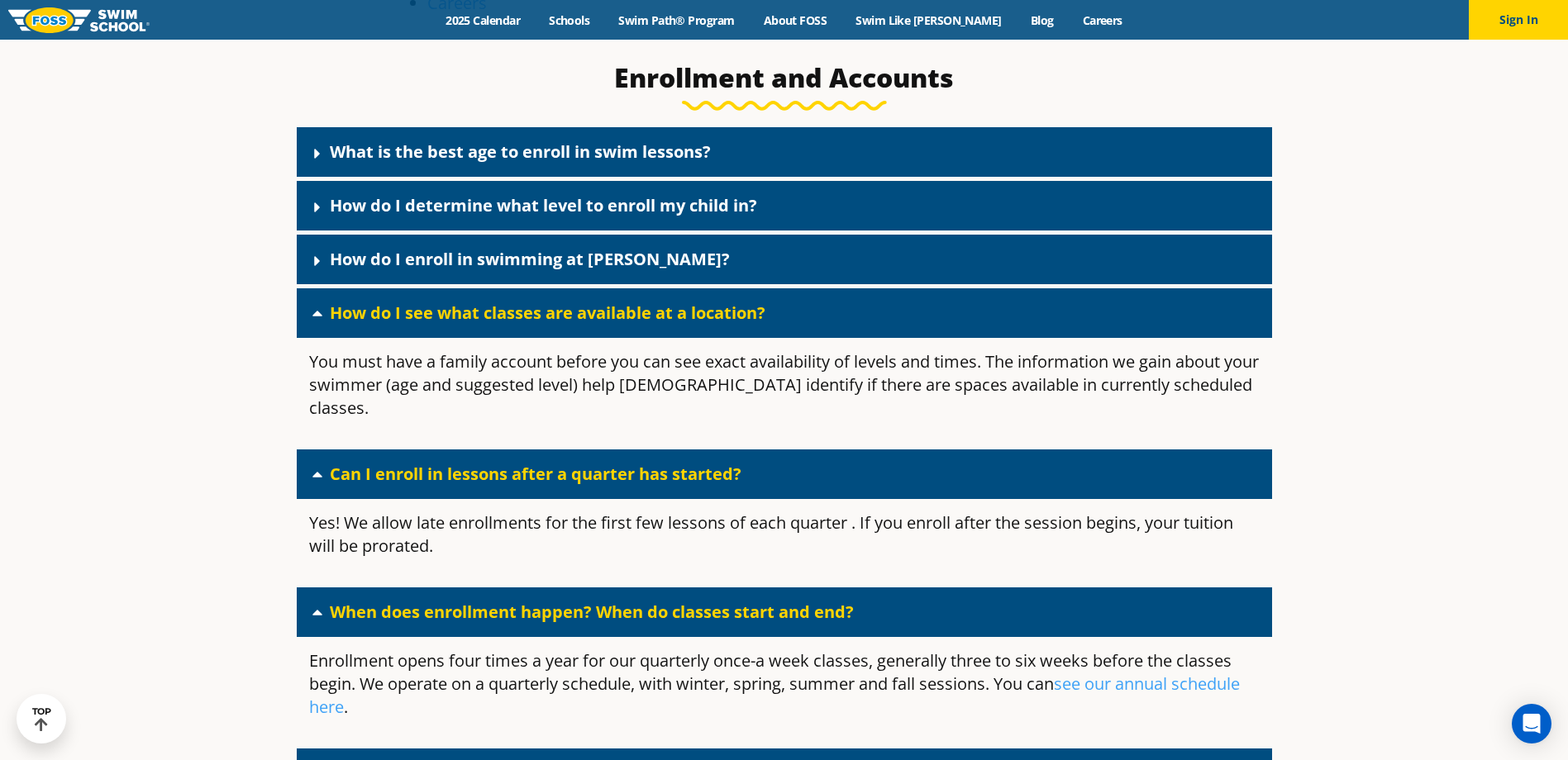
scroll to position [748, 0]
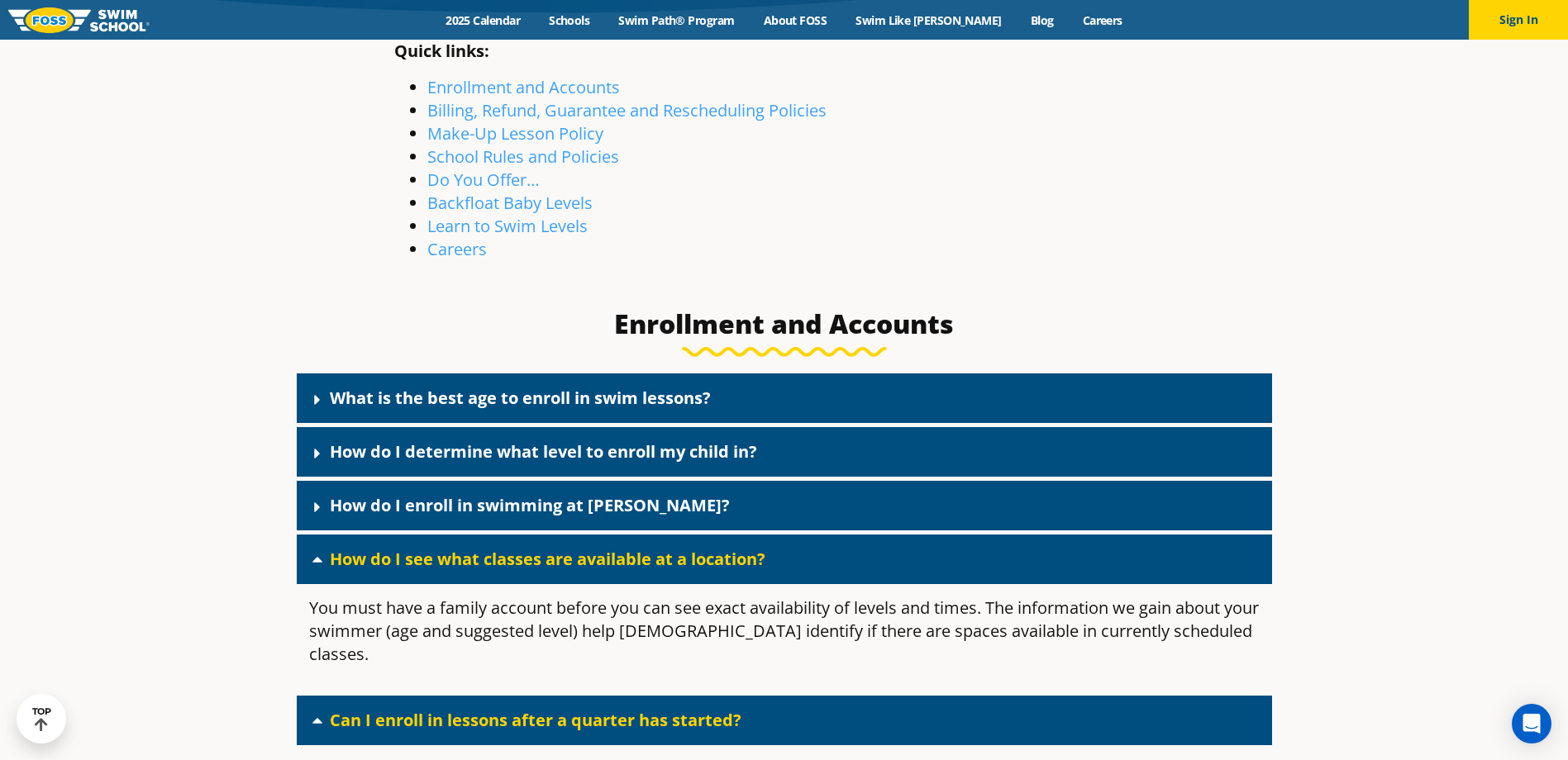
scroll to position [413, 0]
